Goal: Contribute content

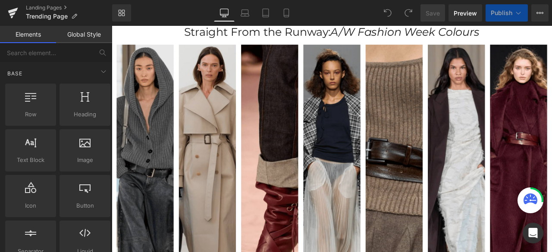
scroll to position [474, 0]
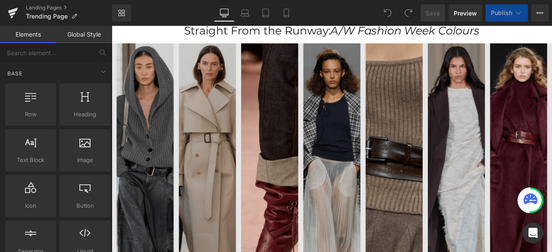
click at [447, 116] on img at bounding box center [373, 191] width 522 height 298
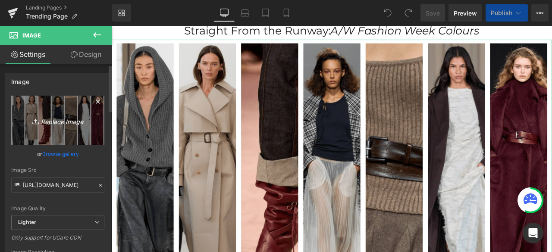
click at [58, 118] on icon "Replace Image" at bounding box center [57, 120] width 69 height 11
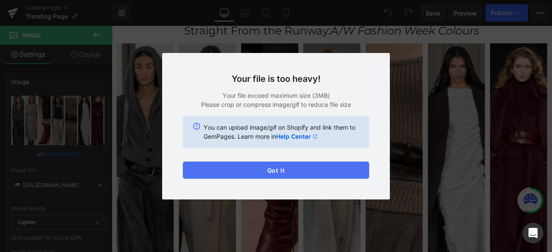
click at [290, 171] on button "Got it" at bounding box center [276, 170] width 186 height 17
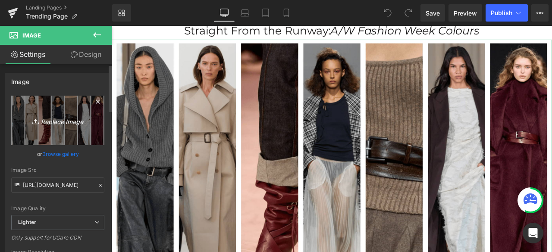
click at [62, 115] on icon "Replace Image" at bounding box center [57, 120] width 69 height 11
type input "C:\fakepath\Trend Page Orly (2)-min.png"
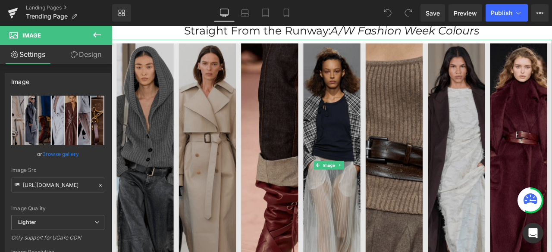
type input "[URL][DOMAIN_NAME]"
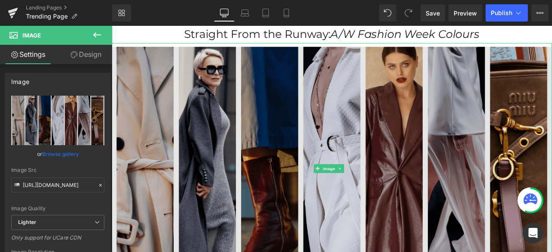
scroll to position [431, 0]
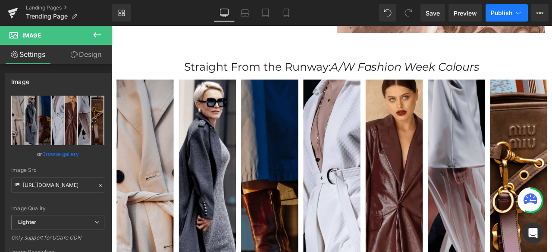
click at [497, 14] on span "Publish" at bounding box center [502, 12] width 22 height 7
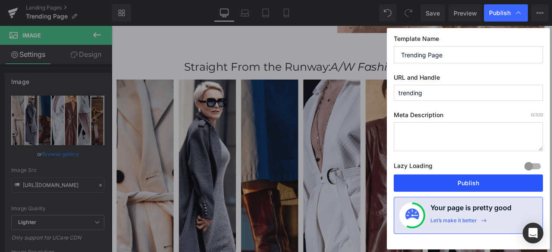
click at [464, 185] on button "Publish" at bounding box center [468, 183] width 149 height 17
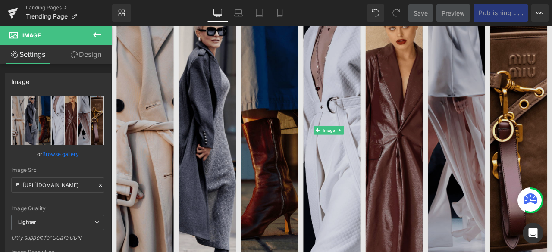
scroll to position [517, 0]
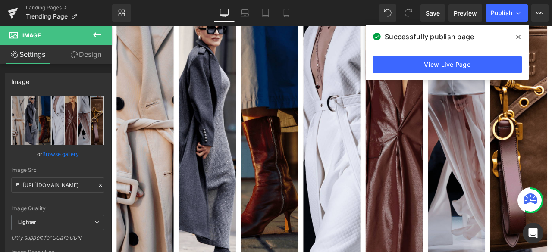
click at [518, 37] on icon at bounding box center [518, 37] width 4 height 4
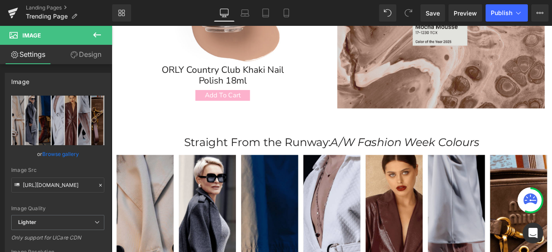
scroll to position [216, 0]
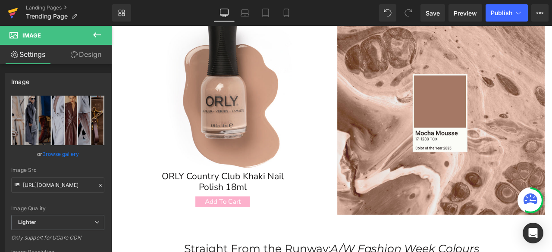
drag, startPoint x: 13, startPoint y: 13, endPoint x: 19, endPoint y: 13, distance: 5.7
click at [13, 13] on icon at bounding box center [12, 14] width 6 height 4
